Goal: Download file/media

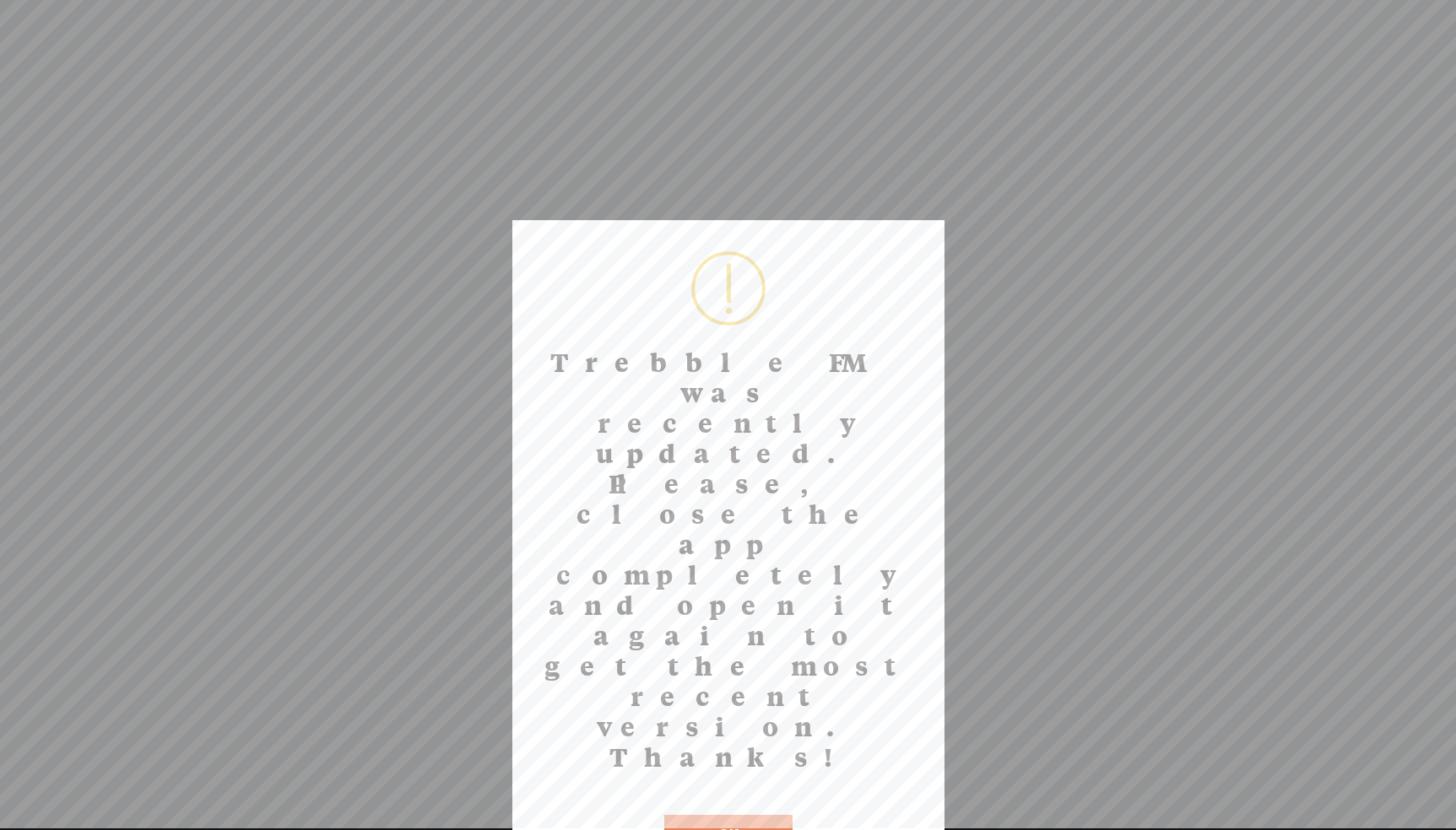
click at [737, 815] on button "OK" at bounding box center [728, 835] width 128 height 39
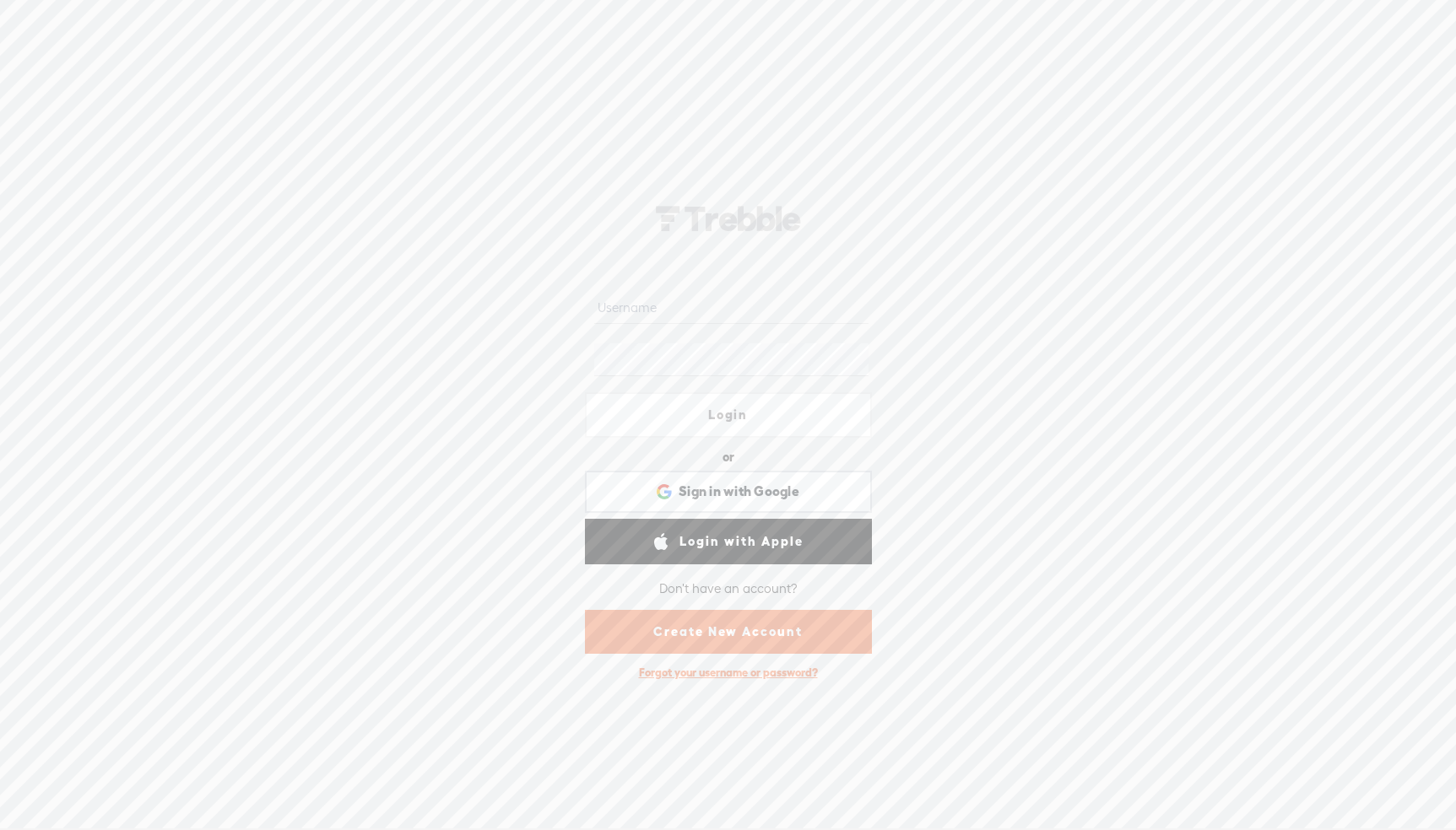
click at [651, 311] on input "text" at bounding box center [731, 308] width 274 height 33
type input "[EMAIL_ADDRESS][DOMAIN_NAME]"
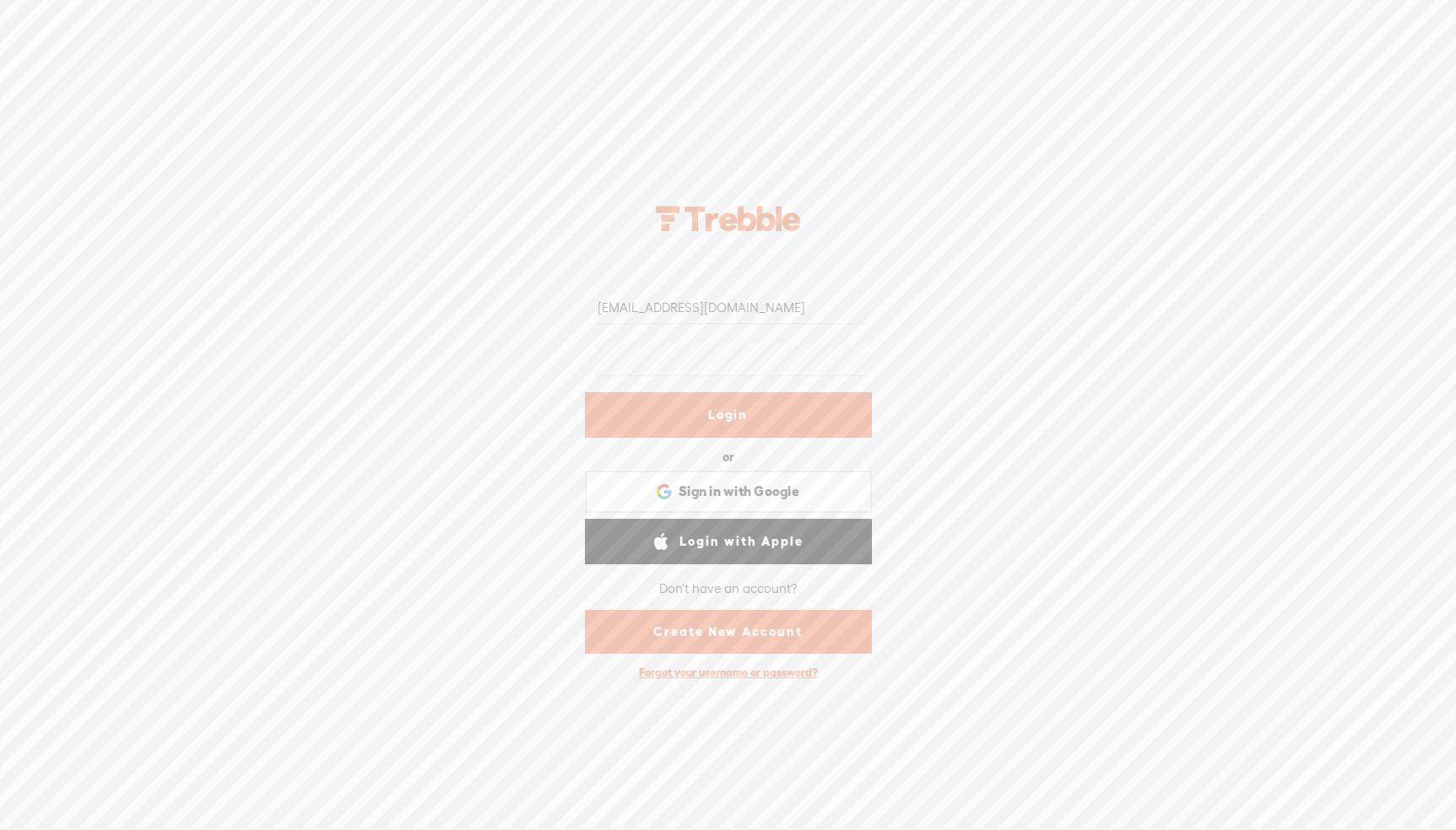
click at [760, 421] on link "Login" at bounding box center [728, 414] width 287 height 45
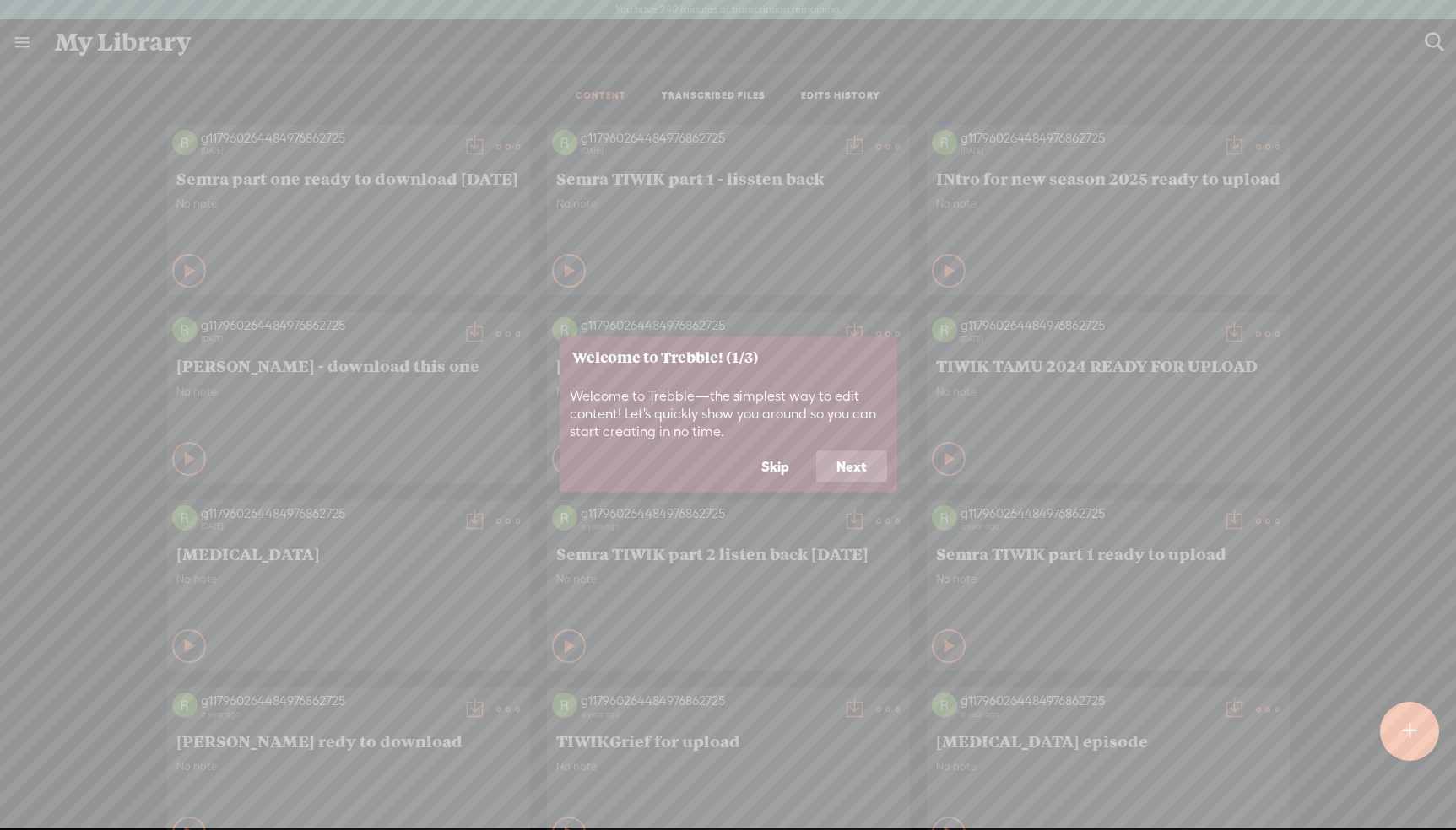
click at [781, 467] on button "Skip" at bounding box center [775, 466] width 69 height 32
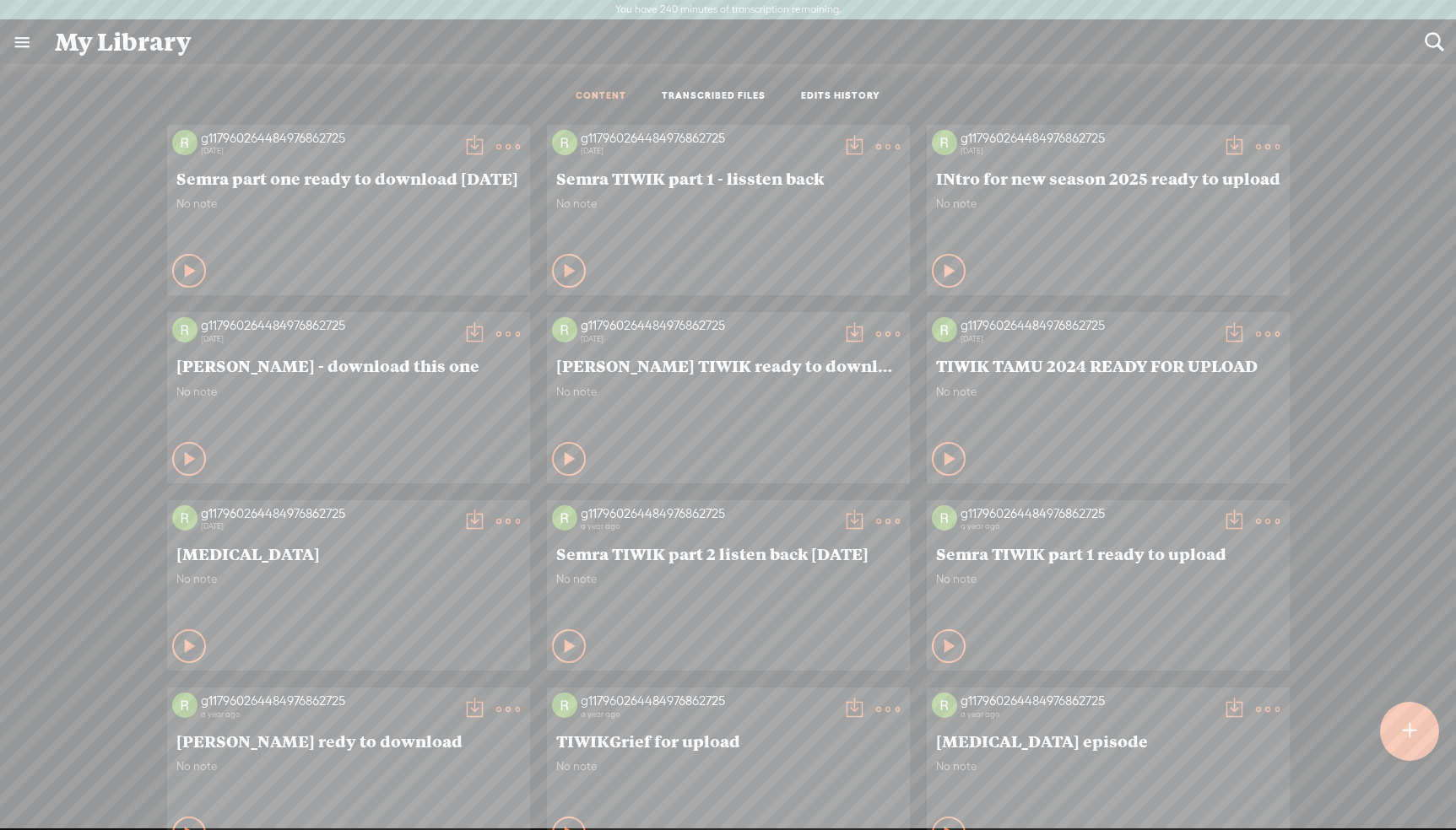
click at [505, 143] on t at bounding box center [507, 146] width 23 height 23
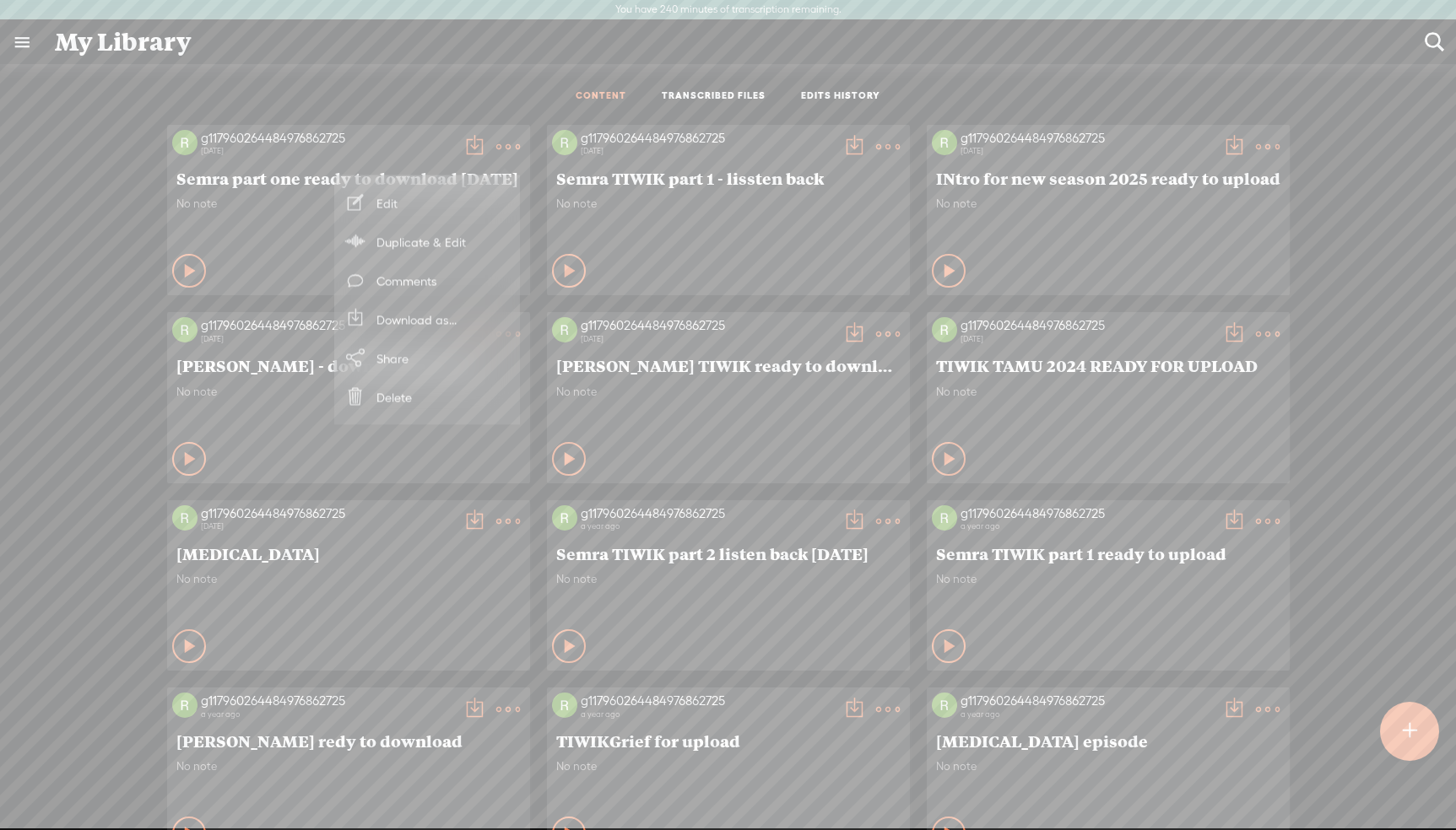
click at [412, 319] on link "Download as..." at bounding box center [427, 320] width 169 height 39
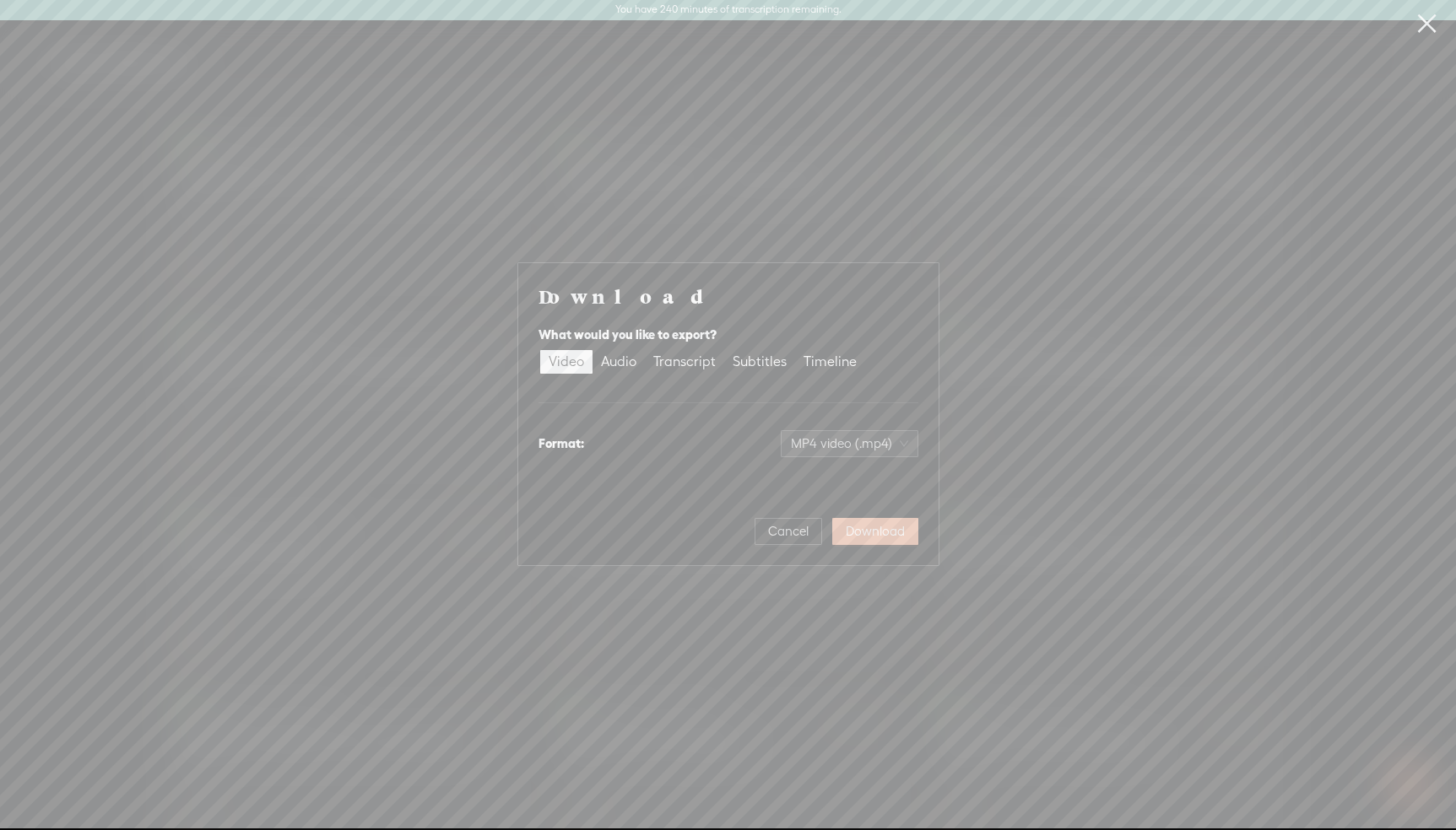
click at [882, 531] on span "Download" at bounding box center [875, 532] width 59 height 17
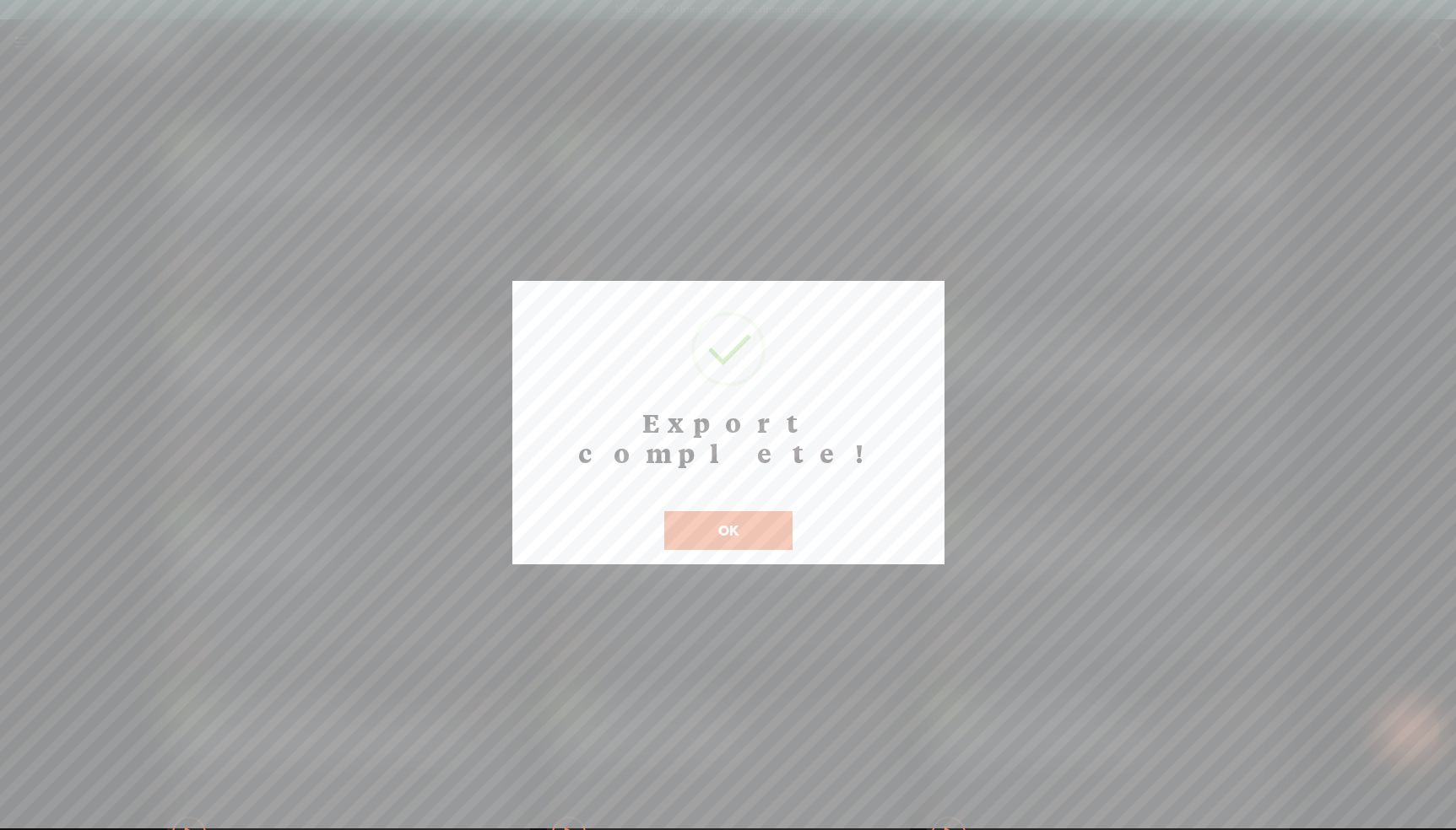
click at [739, 511] on button "OK" at bounding box center [728, 531] width 128 height 39
